Goal: Navigation & Orientation: Go to known website

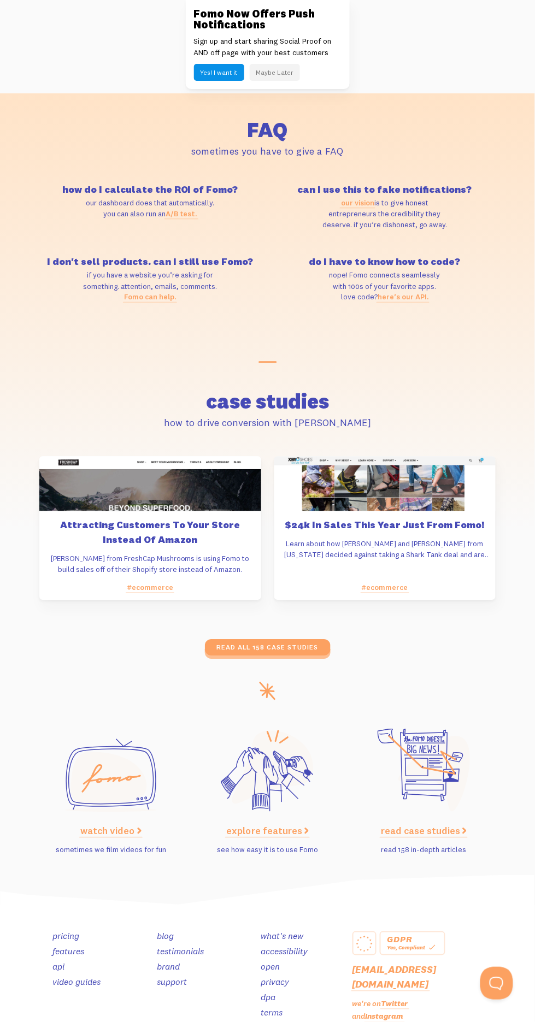
scroll to position [3718, 0]
